Goal: Information Seeking & Learning: Learn about a topic

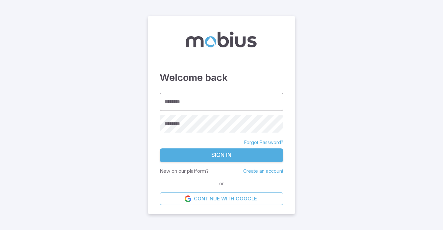
click at [181, 107] on input "********" at bounding box center [222, 102] width 124 height 18
click at [182, 104] on input "********" at bounding box center [222, 102] width 124 height 18
type input "******"
click at [174, 121] on div "********" at bounding box center [222, 124] width 124 height 18
click at [233, 159] on button "Sign In" at bounding box center [222, 155] width 124 height 14
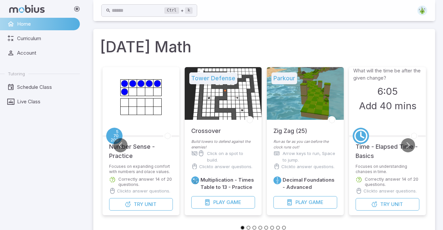
scroll to position [89, 0]
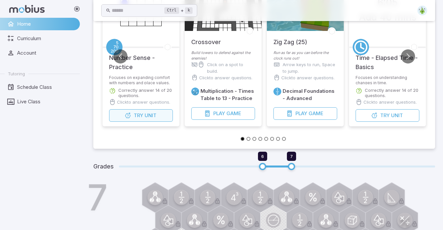
click at [162, 112] on button "Try Unit" at bounding box center [141, 115] width 64 height 12
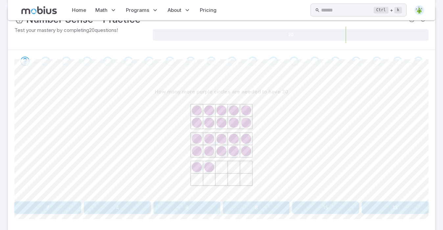
scroll to position [98, 0]
click at [253, 203] on button "8" at bounding box center [256, 206] width 67 height 12
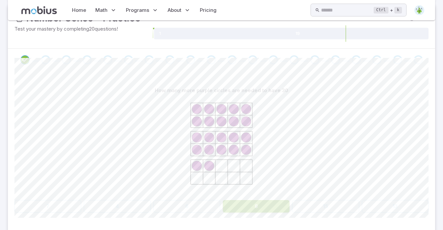
click at [253, 203] on button "8" at bounding box center [256, 206] width 67 height 12
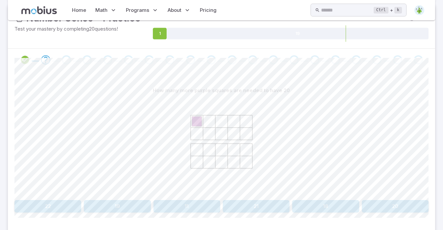
click at [103, 207] on button "19" at bounding box center [117, 206] width 67 height 12
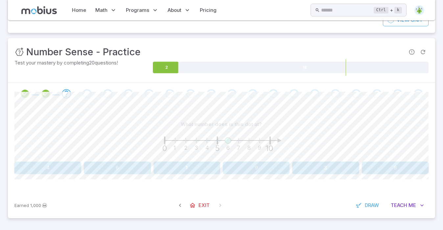
scroll to position [63, 0]
click at [140, 164] on button "6" at bounding box center [117, 168] width 67 height 12
click at [282, 170] on button "4" at bounding box center [305, 168] width 81 height 12
click at [226, 166] on button "4" at bounding box center [221, 168] width 81 height 12
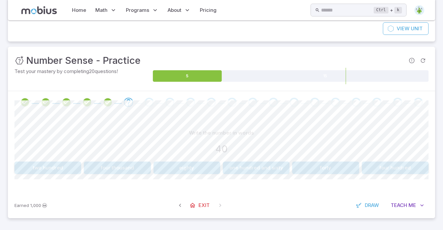
scroll to position [55, 0]
click at [303, 162] on button "forty" at bounding box center [325, 168] width 67 height 12
click at [391, 172] on button "400" at bounding box center [395, 168] width 67 height 12
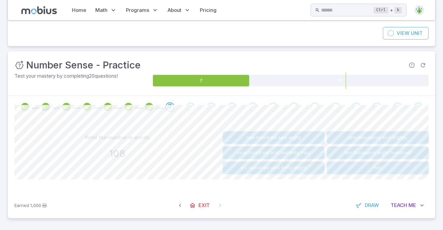
scroll to position [50, 0]
click at [237, 134] on button "one hundred and eight" at bounding box center [274, 138] width 102 height 12
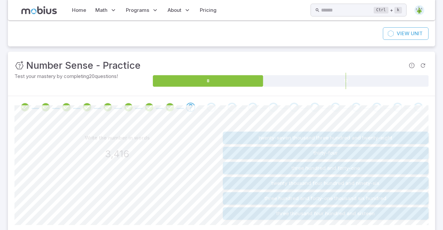
click at [271, 213] on button "three thousand four hundred and sixteen" at bounding box center [326, 213] width 206 height 12
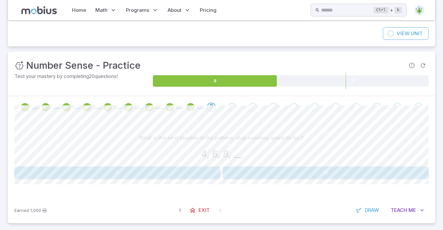
click at [237, 169] on button "10" at bounding box center [326, 172] width 206 height 12
click at [108, 171] on button "8, 10, 12" at bounding box center [117, 172] width 67 height 12
click at [109, 171] on button "60, 80" at bounding box center [117, 172] width 67 height 12
click at [109, 171] on button "6" at bounding box center [82, 172] width 136 height 12
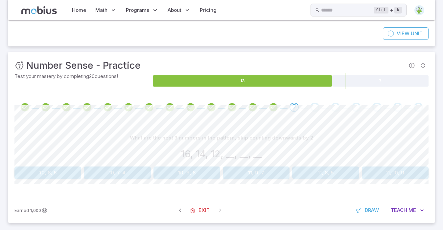
click at [37, 178] on button "10, 8, 6" at bounding box center [47, 172] width 67 height 12
click at [37, 178] on button "18, 15, 12" at bounding box center [47, 172] width 67 height 12
click at [233, 174] on button "210, 190, 170" at bounding box center [256, 172] width 67 height 12
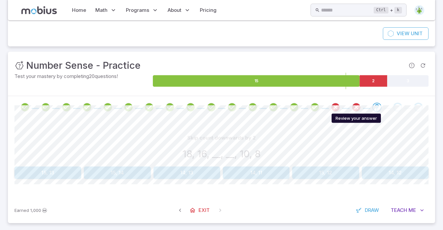
click at [356, 105] on icon "Review your answer" at bounding box center [356, 107] width 10 height 10
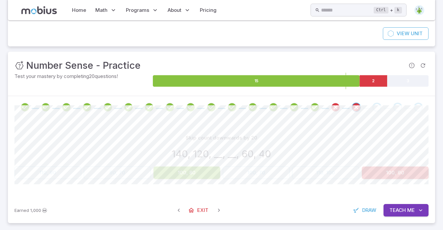
click at [183, 172] on button "100, 80" at bounding box center [187, 172] width 67 height 12
click at [337, 106] on icon "Review your answer" at bounding box center [336, 107] width 10 height 10
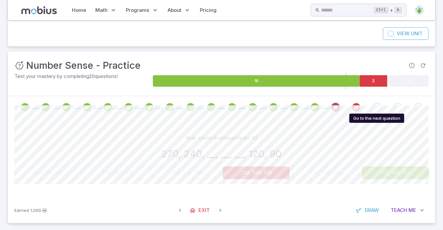
click at [376, 107] on div "Go to the next question" at bounding box center [377, 107] width 9 height 9
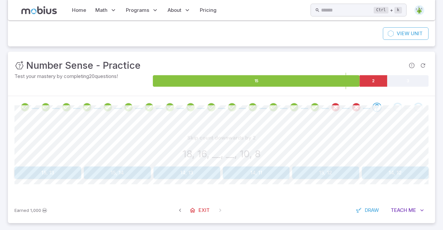
click at [419, 170] on button "14, 12" at bounding box center [395, 172] width 67 height 12
click at [130, 169] on button "21, 18, 15" at bounding box center [117, 172] width 67 height 12
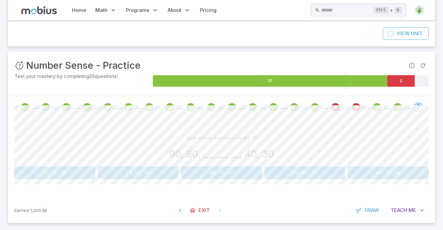
click at [142, 172] on button "70, 60, 50" at bounding box center [138, 172] width 81 height 12
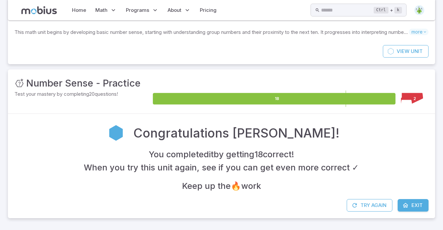
scroll to position [32, 0]
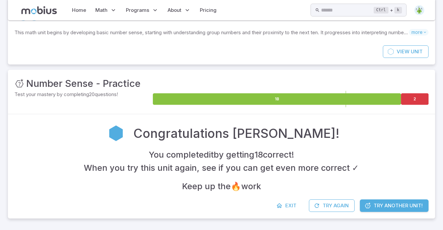
click at [368, 205] on icon at bounding box center [368, 205] width 7 height 7
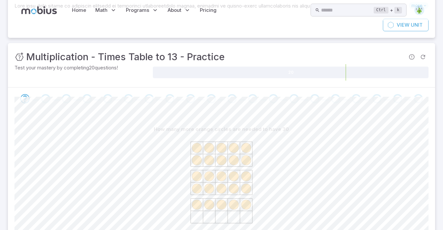
scroll to position [0, 0]
